Goal: Task Accomplishment & Management: Complete application form

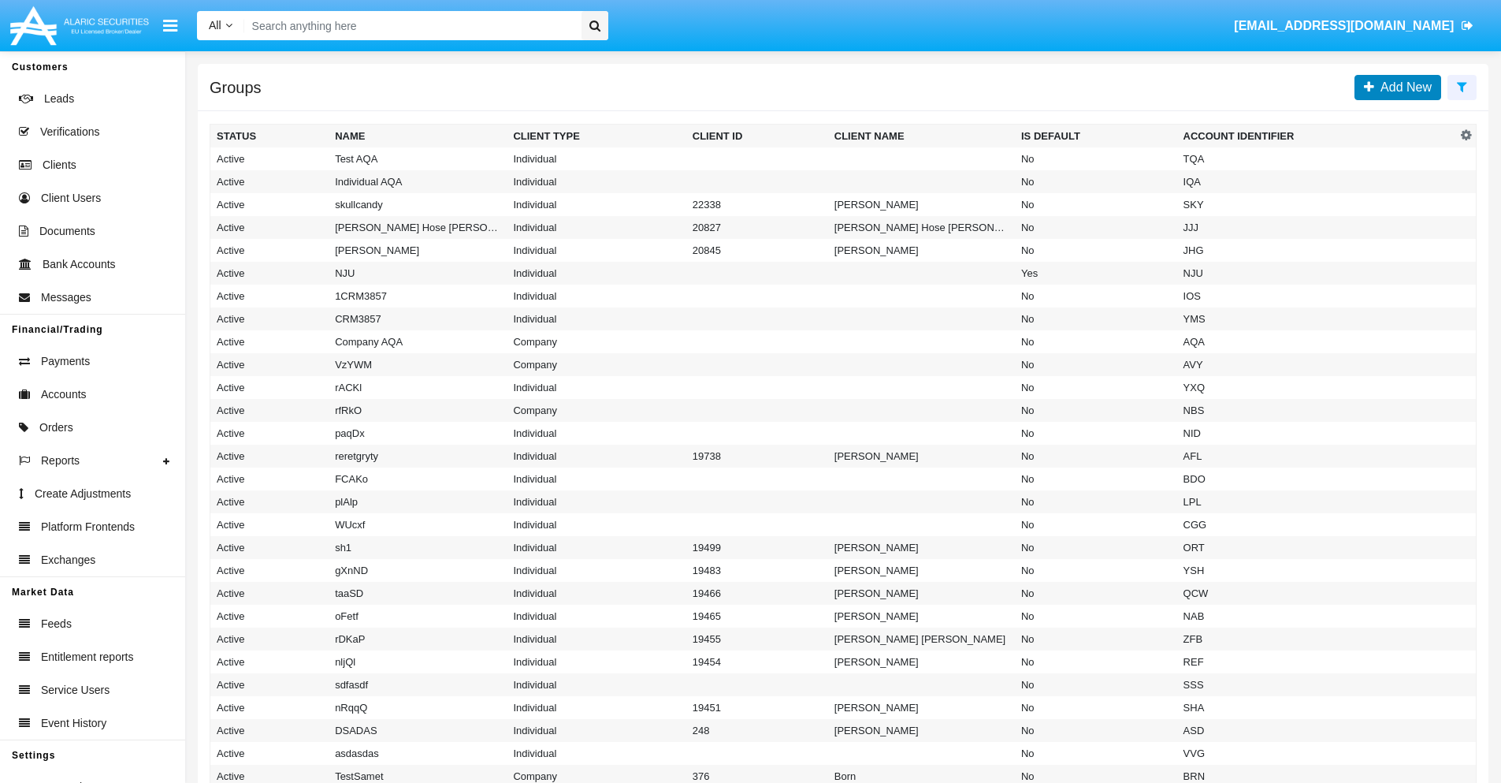
click at [1403, 87] on span "Add New" at bounding box center [1403, 86] width 58 height 13
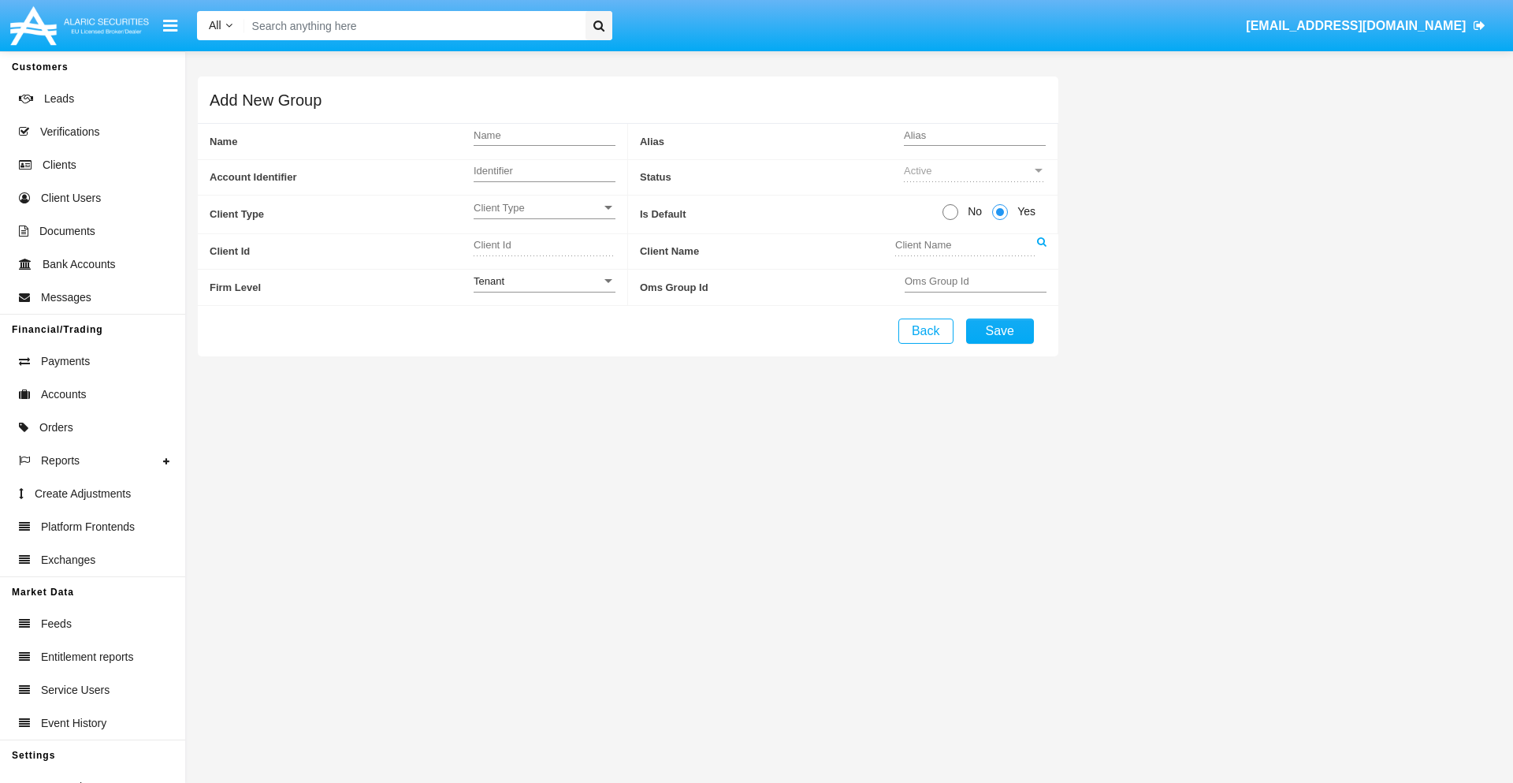
click at [972, 211] on span "No" at bounding box center [972, 211] width 28 height 17
click at [950, 220] on input "No" at bounding box center [950, 220] width 1 height 1
radio input "true"
type input "UxqVf"
type input "X"
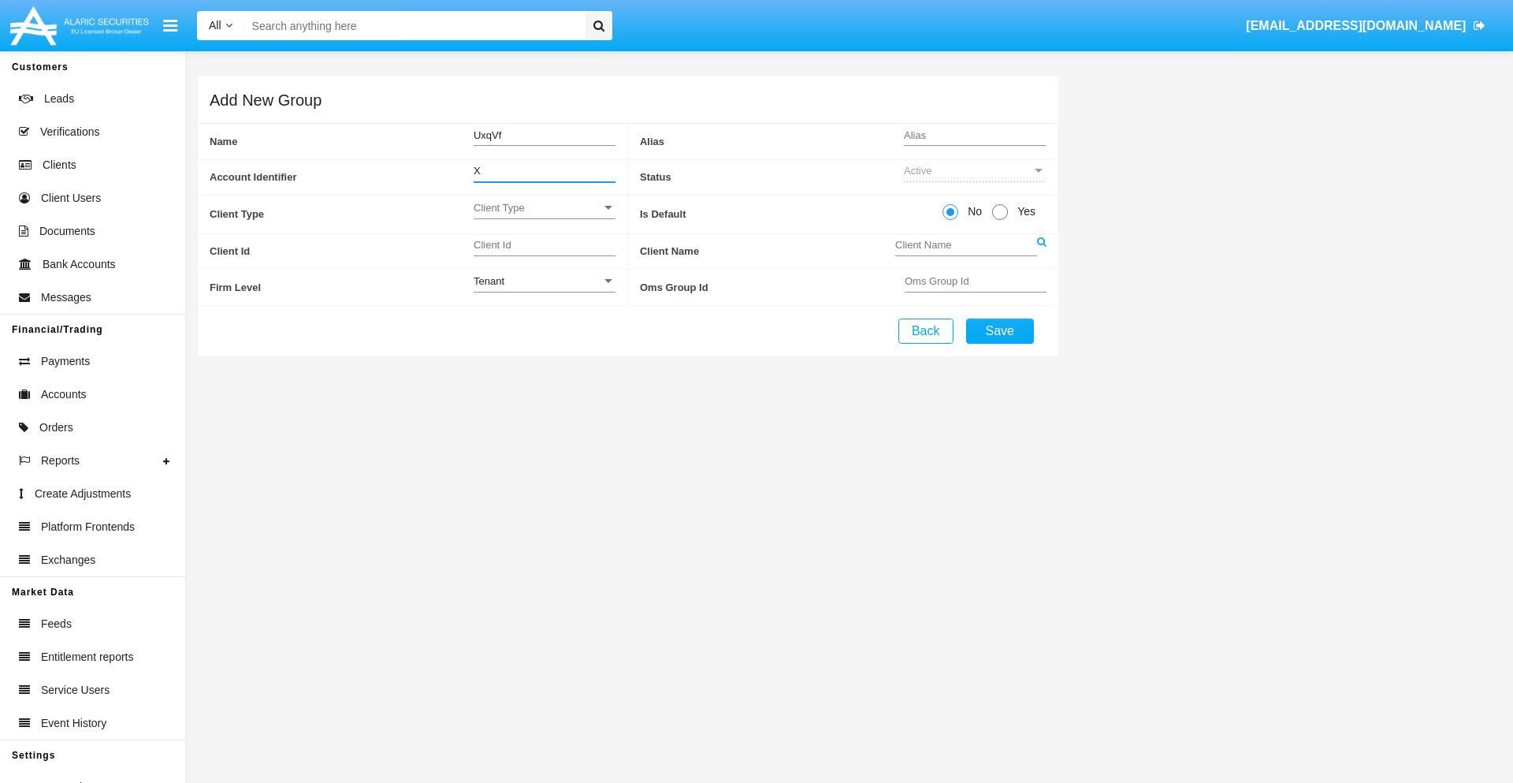
click at [544, 207] on span "Client Type" at bounding box center [538, 207] width 128 height 13
click at [544, 216] on span "Individual" at bounding box center [545, 216] width 142 height 31
click at [544, 281] on div "Tenant" at bounding box center [538, 280] width 128 height 13
click at [544, 289] on span "Tenant" at bounding box center [545, 289] width 142 height 31
type input "VlaWX"
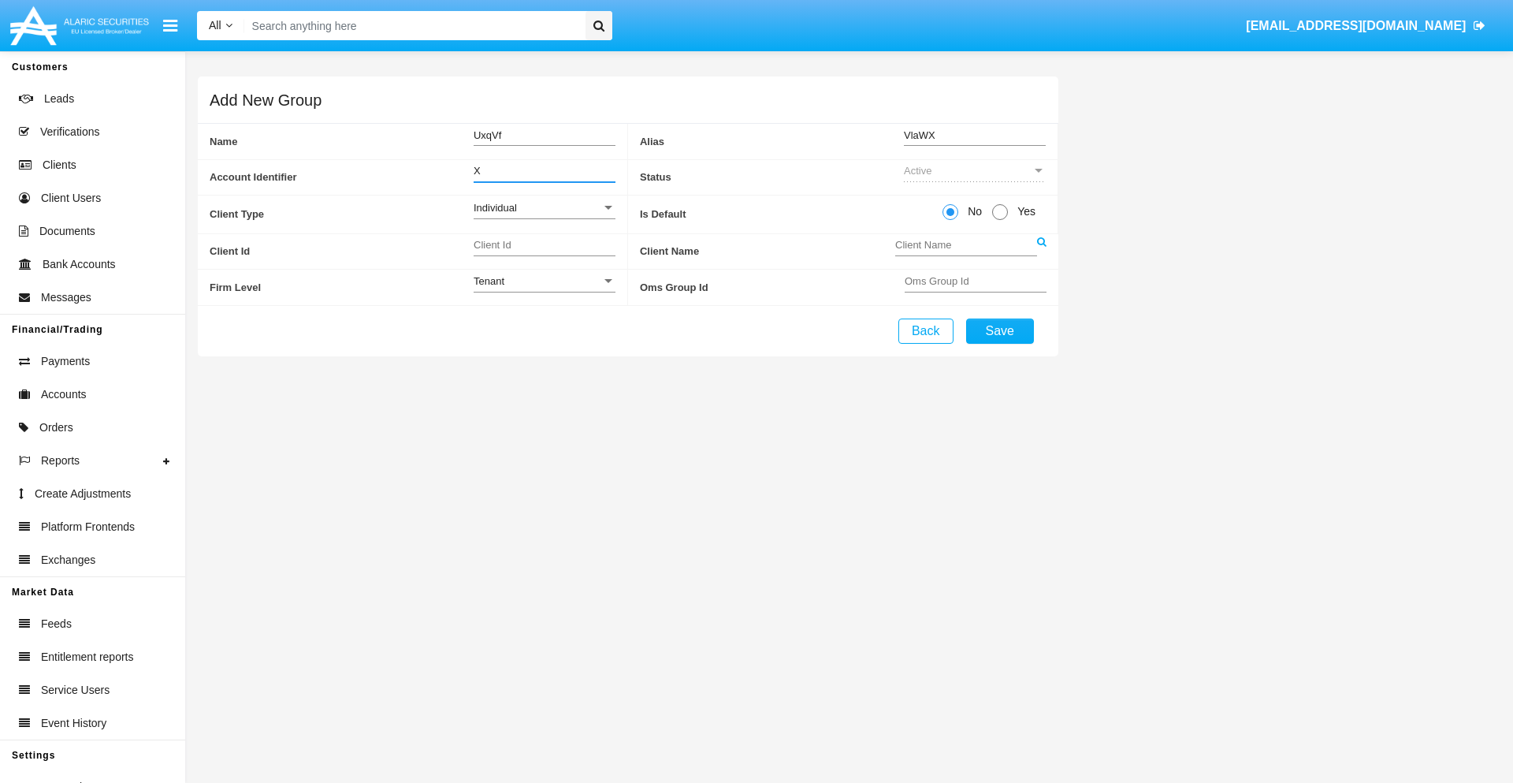
type input "X"
click at [999, 330] on button "Save" at bounding box center [1000, 330] width 68 height 25
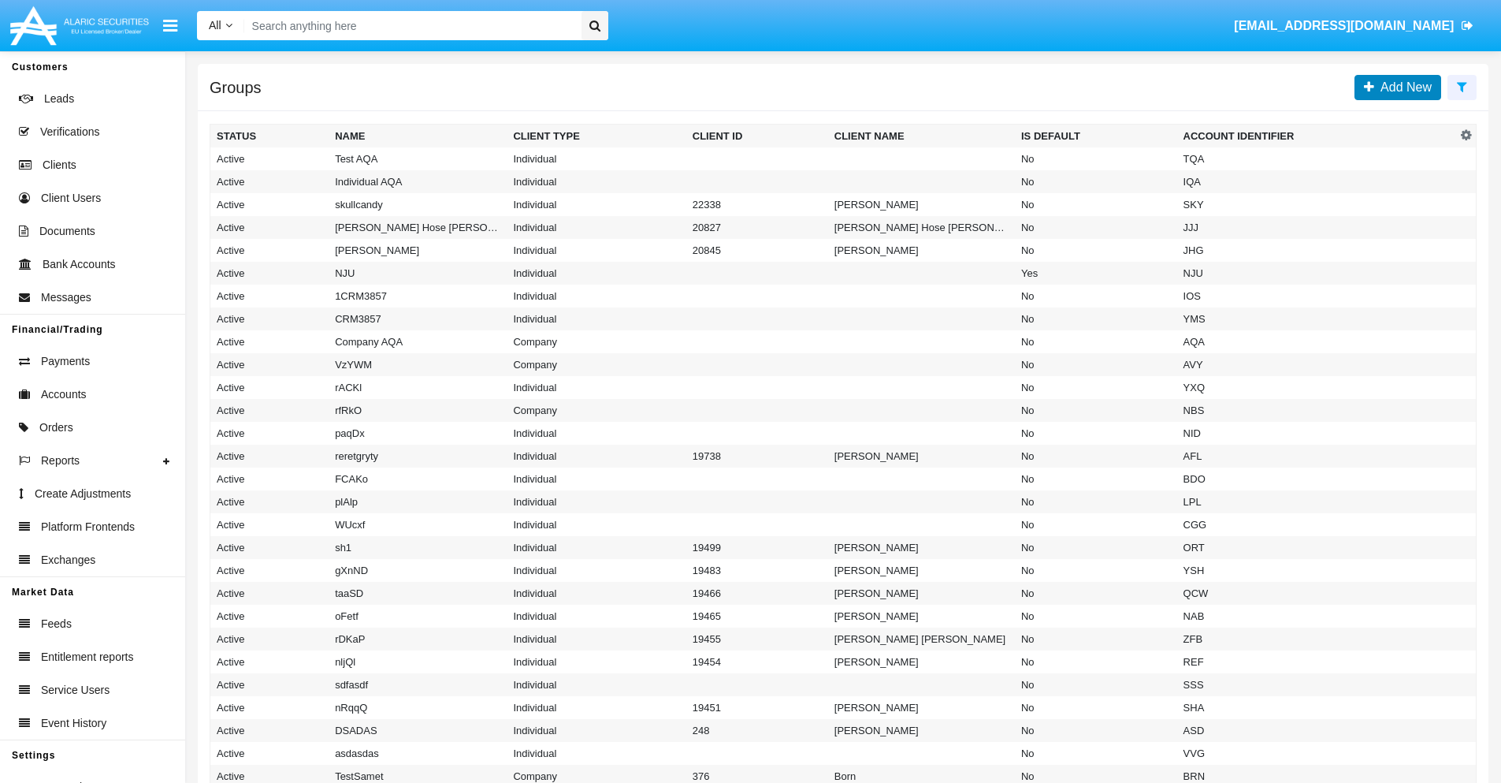
click at [1403, 87] on span "Add New" at bounding box center [1403, 86] width 58 height 13
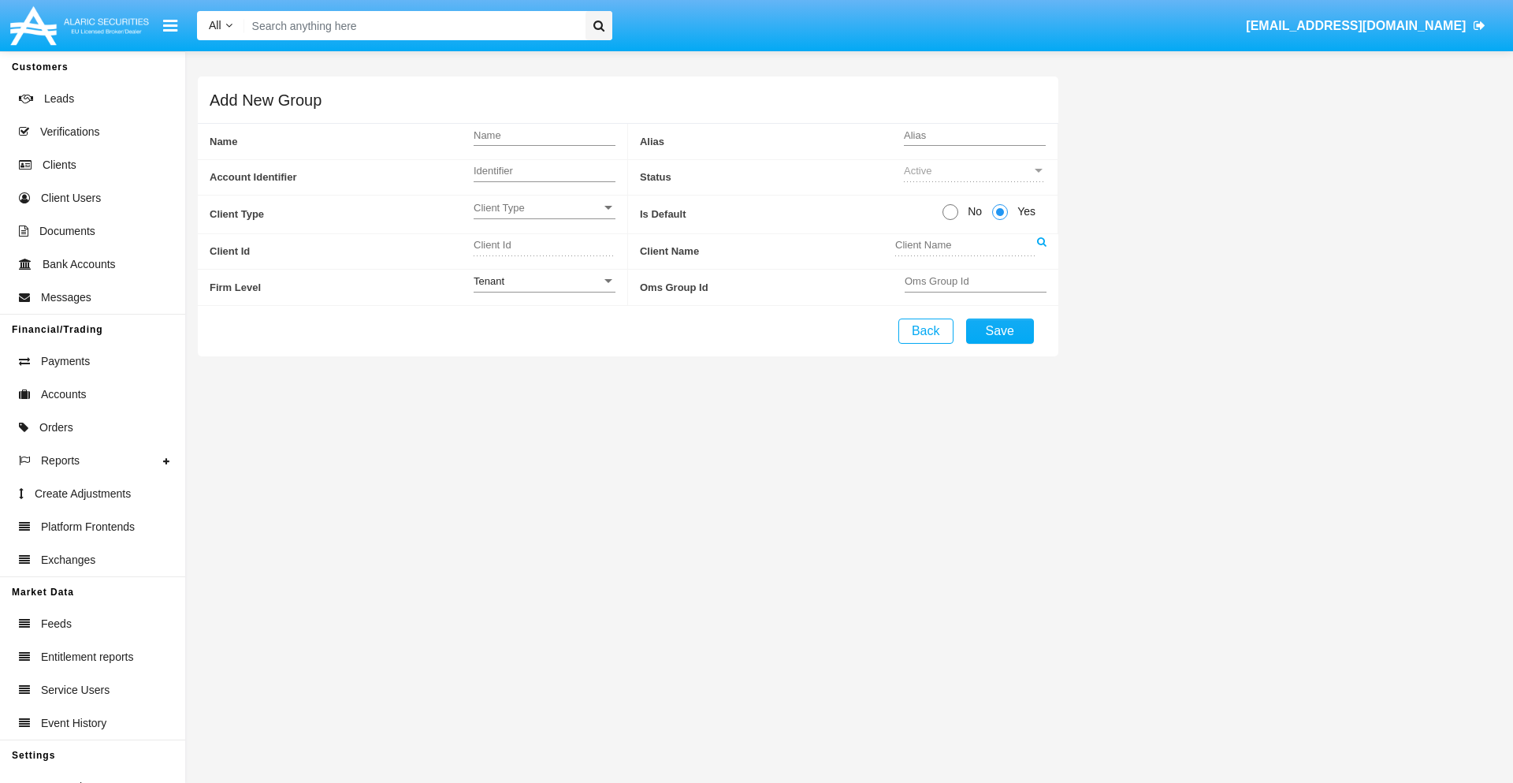
click at [972, 211] on span "No" at bounding box center [972, 211] width 28 height 17
click at [950, 220] on input "No" at bounding box center [950, 220] width 1 height 1
radio input "true"
click at [544, 207] on span "Client Type" at bounding box center [538, 207] width 128 height 13
click at [544, 247] on span "Company" at bounding box center [545, 247] width 142 height 31
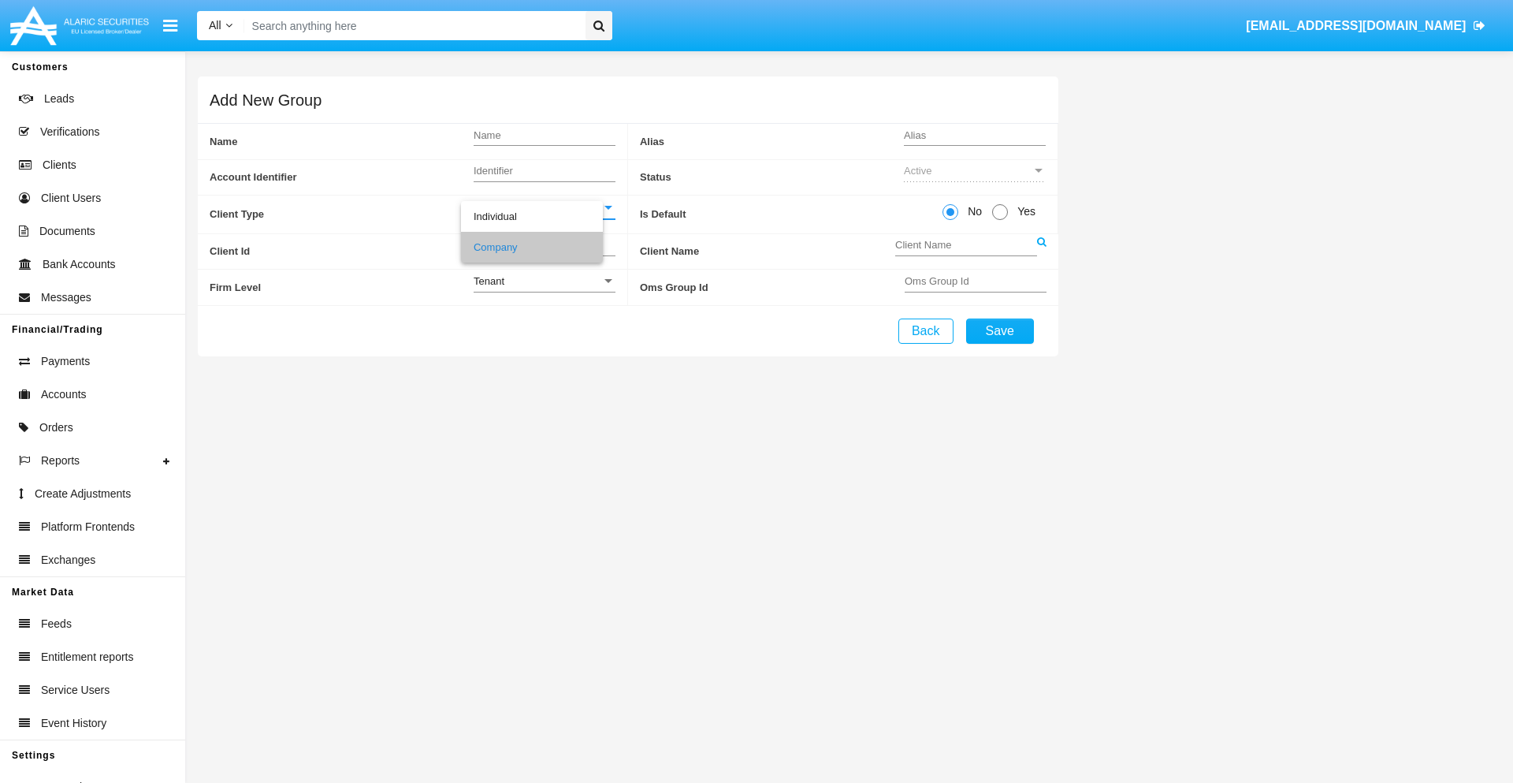
click at [1041, 251] on link at bounding box center [1041, 251] width 9 height 35
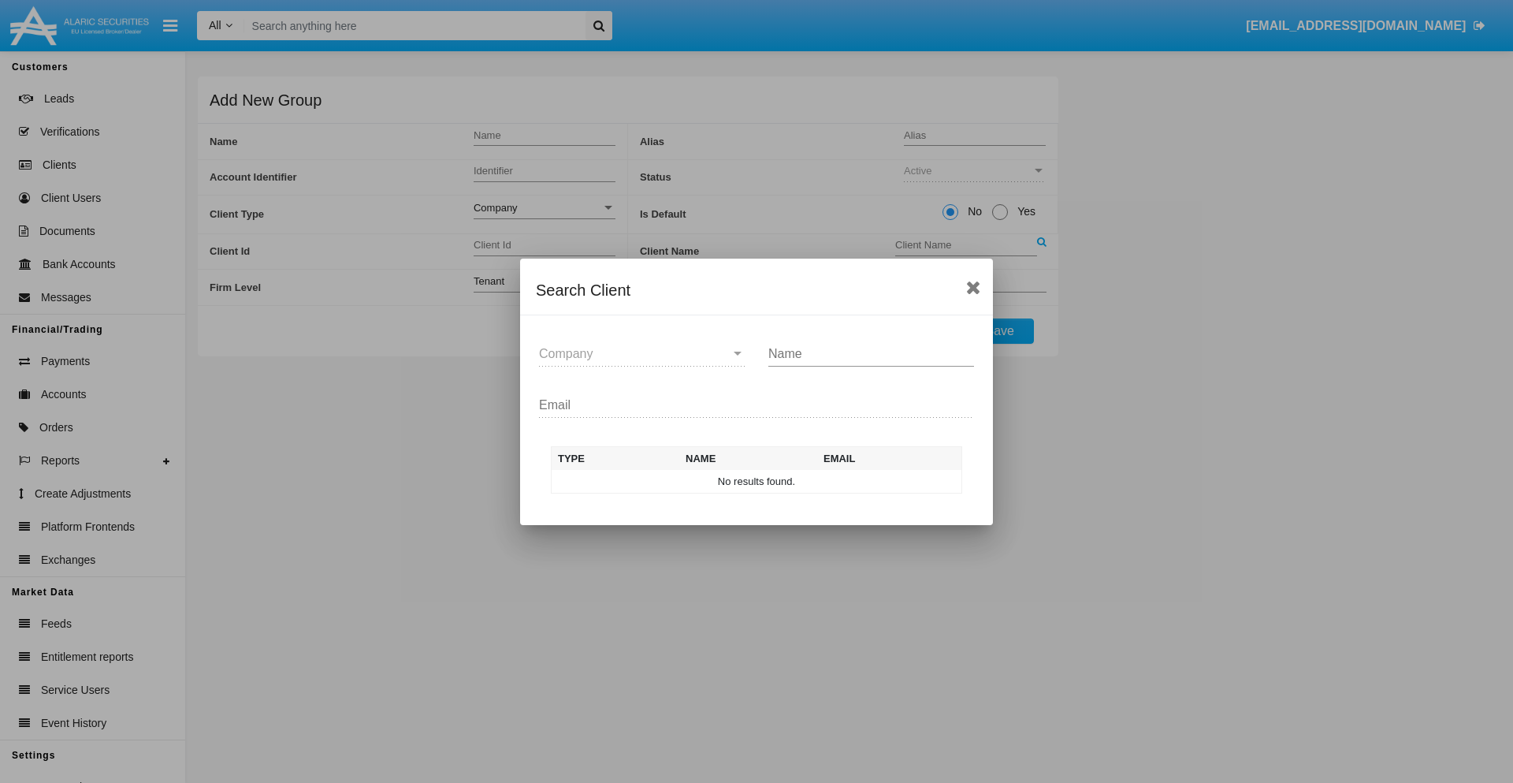
click at [871, 353] on input "Name" at bounding box center [871, 354] width 206 height 14
type input "FlashTurtles"
click at [771, 481] on td "FlashTurtles" at bounding box center [770, 482] width 165 height 24
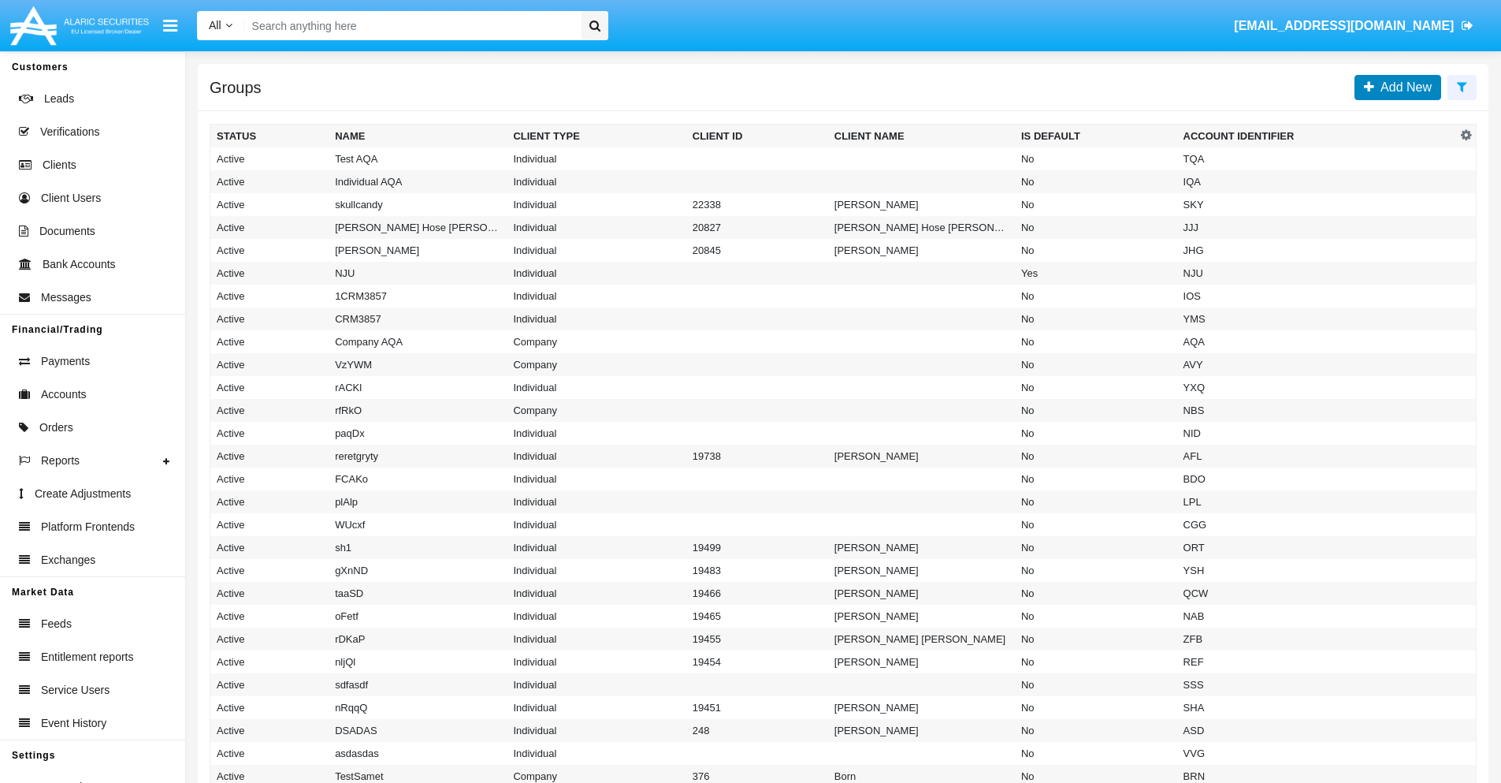
click at [1403, 87] on span "Add New" at bounding box center [1403, 86] width 58 height 13
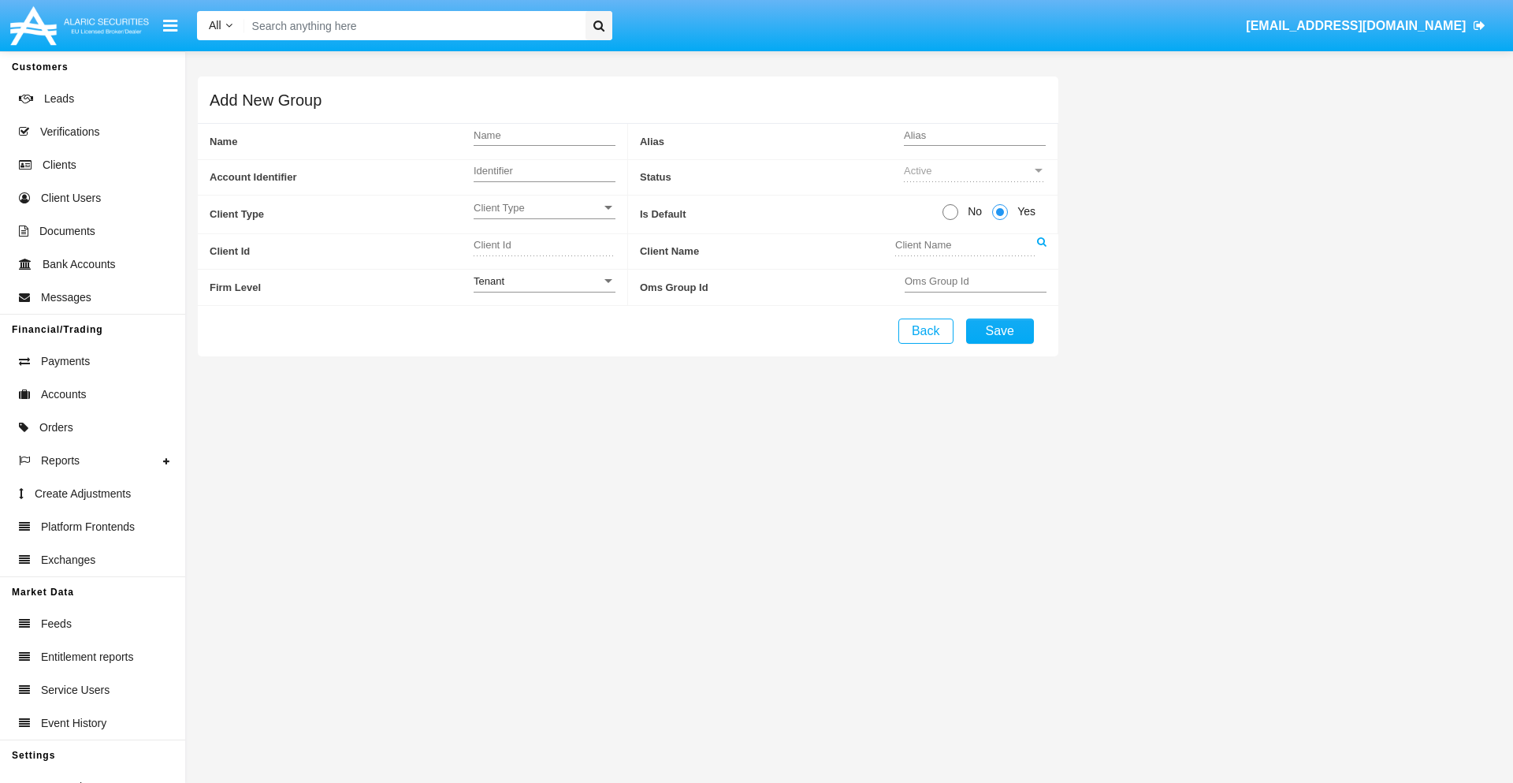
click at [972, 211] on span "No" at bounding box center [972, 211] width 28 height 17
click at [950, 220] on input "No" at bounding box center [950, 220] width 1 height 1
radio input "true"
click at [544, 207] on span "Client Type" at bounding box center [538, 207] width 128 height 13
click at [544, 216] on span "Individual" at bounding box center [545, 216] width 142 height 31
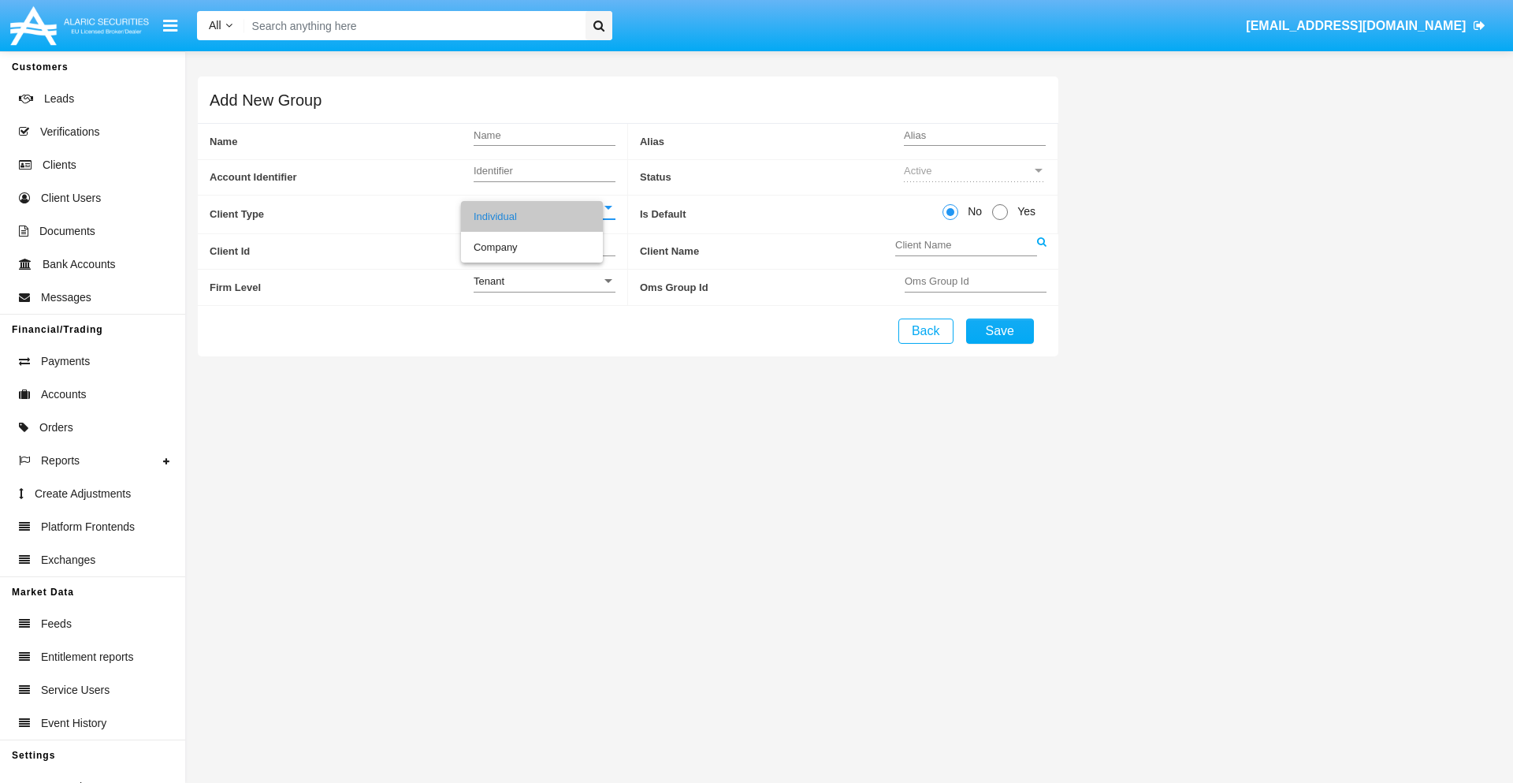
click at [1041, 251] on link at bounding box center [1041, 251] width 9 height 35
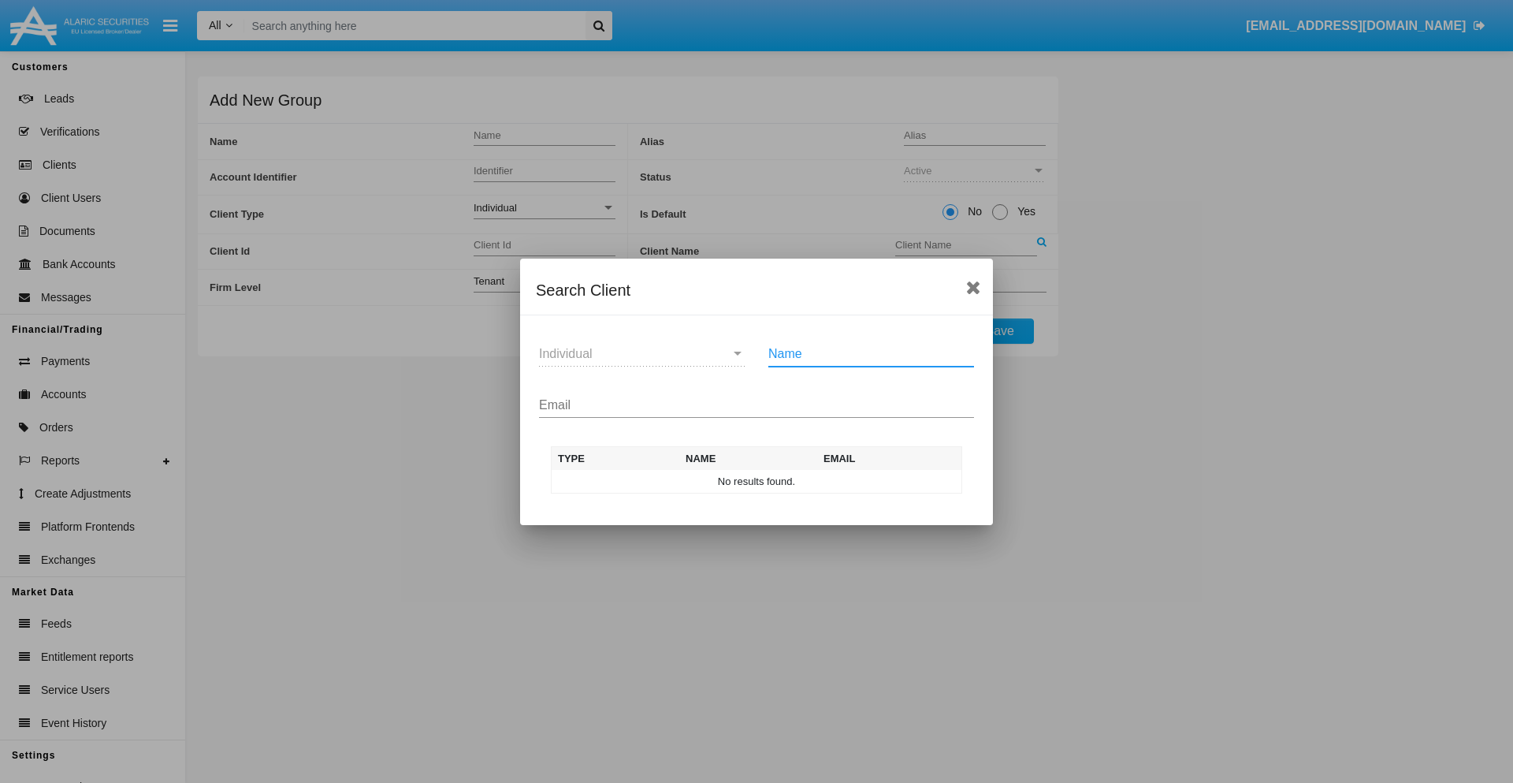
click at [757, 404] on input "Email" at bounding box center [756, 405] width 435 height 14
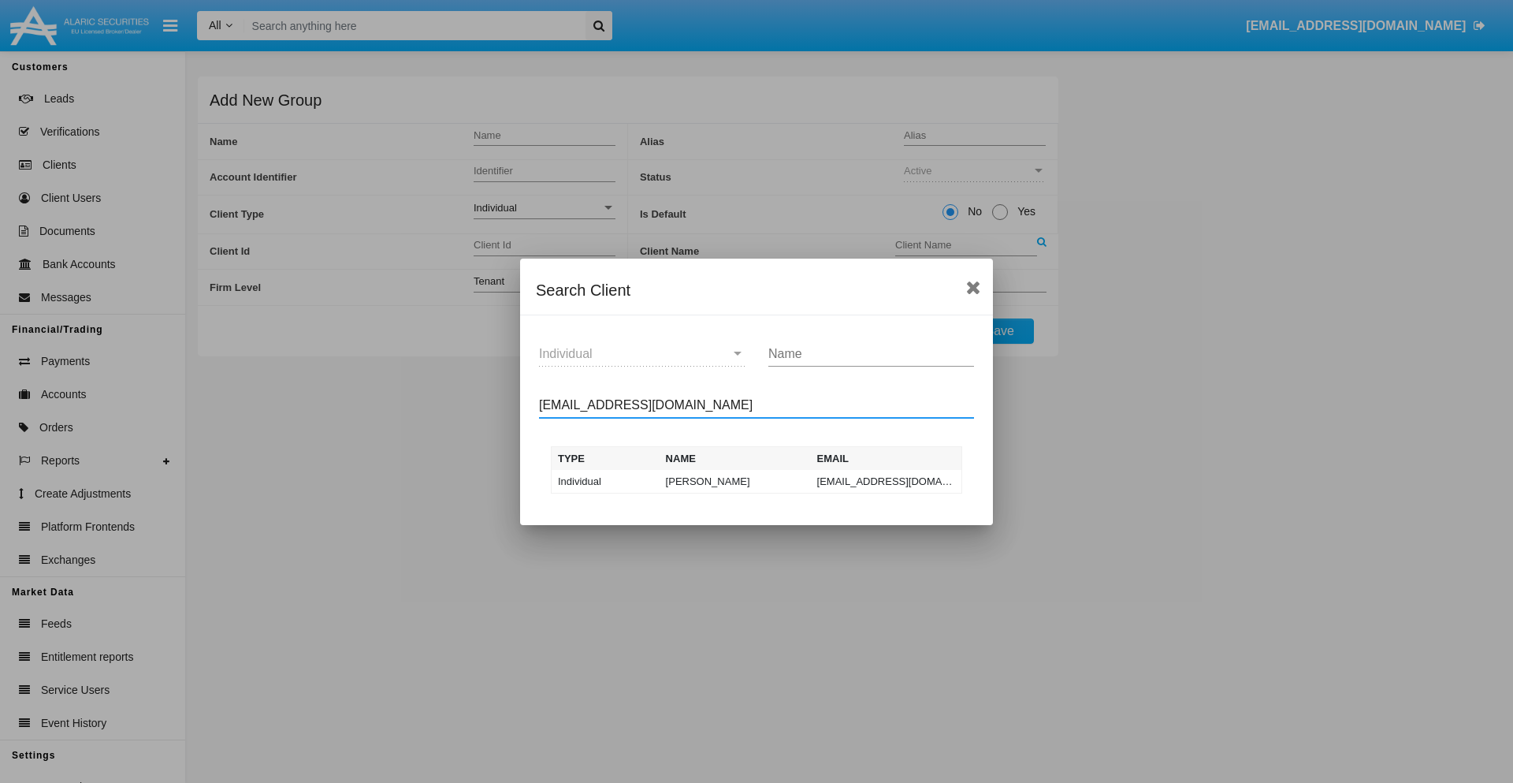
type input "[EMAIL_ADDRESS][DOMAIN_NAME]"
click at [886, 481] on td "[EMAIL_ADDRESS][DOMAIN_NAME]" at bounding box center [886, 482] width 151 height 24
